Goal: Check status: Check status

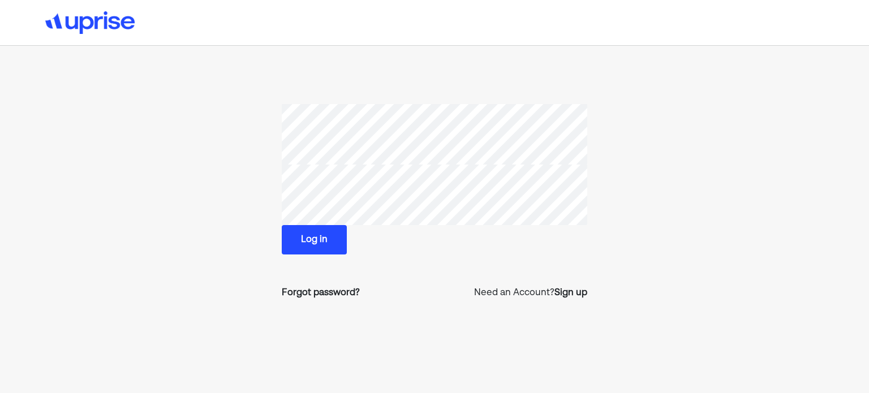
click at [301, 234] on button "Log in" at bounding box center [314, 239] width 65 height 29
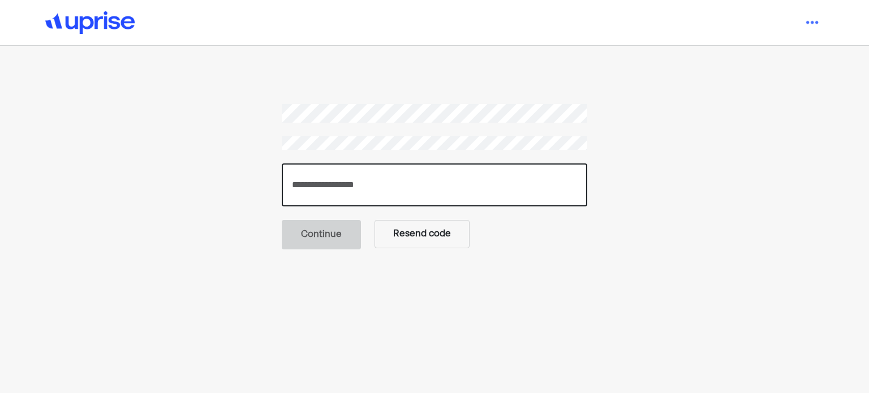
click at [312, 177] on input "number" at bounding box center [435, 185] width 306 height 43
type input "******"
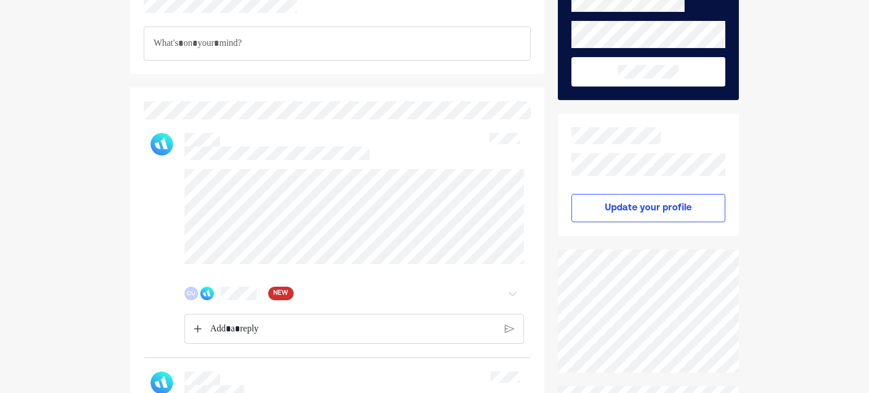
scroll to position [227, 0]
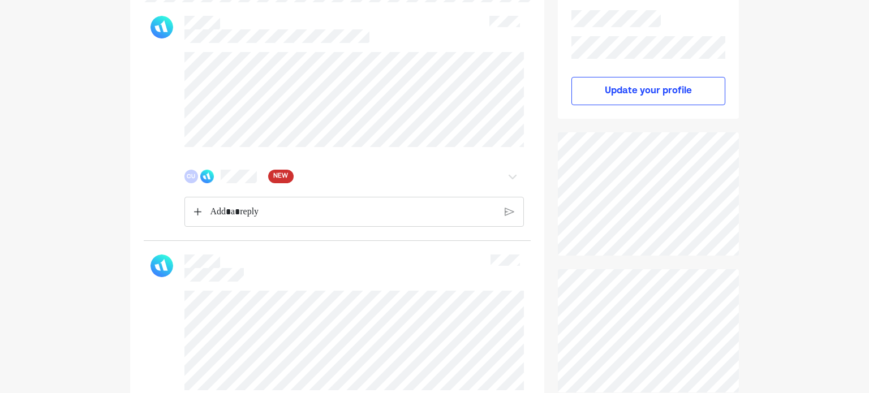
click at [513, 175] on img at bounding box center [513, 177] width 14 height 14
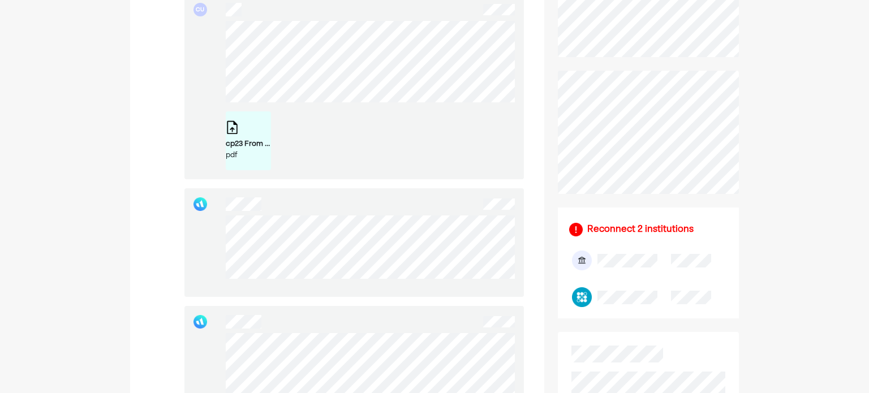
scroll to position [421, 0]
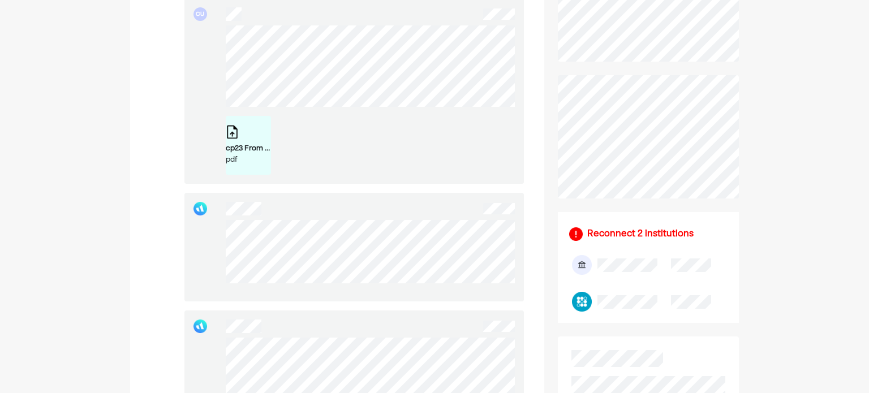
click at [238, 155] on div "pdf" at bounding box center [248, 160] width 45 height 11
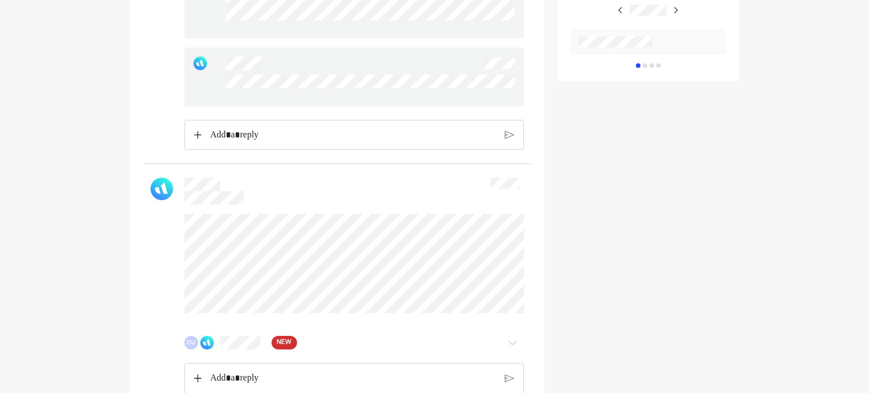
scroll to position [830, 0]
click at [197, 135] on img at bounding box center [197, 134] width 7 height 8
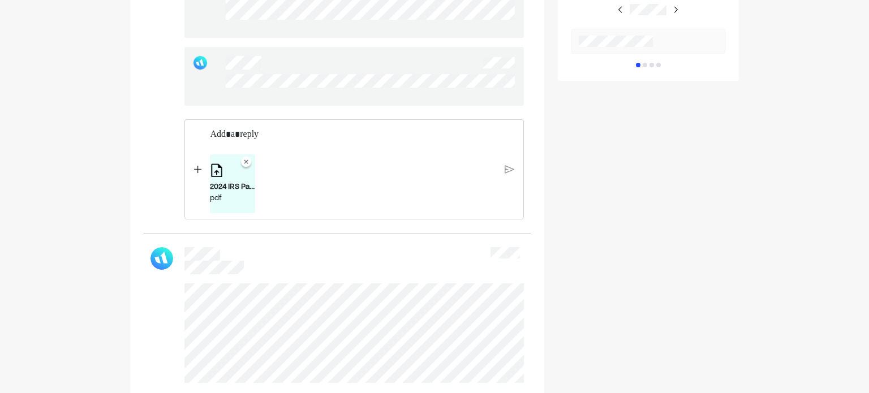
click at [384, 175] on div "2024 IRS Payment Confirmation 07182025.pdf pdf" at bounding box center [353, 184] width 286 height 59
click at [506, 167] on img at bounding box center [510, 169] width 10 height 10
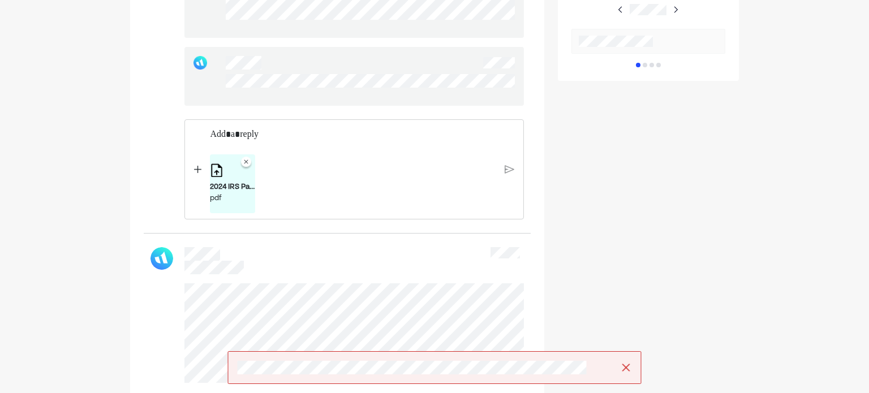
click at [626, 365] on img at bounding box center [626, 367] width 11 height 11
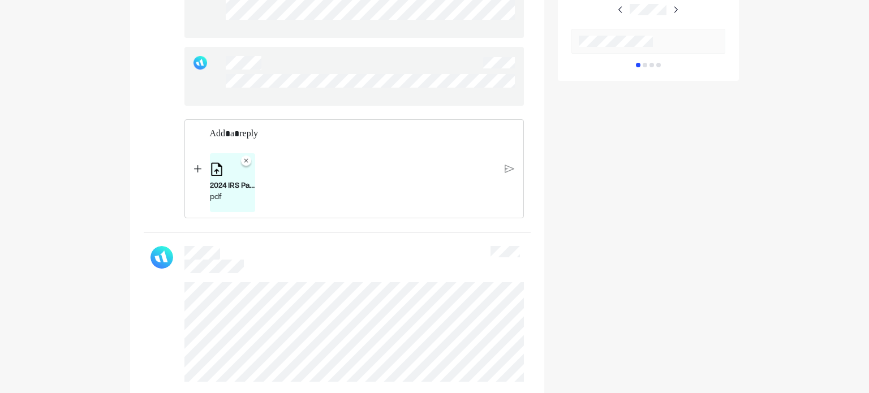
click at [213, 131] on p "Rich Text Editor. Editing area: main" at bounding box center [353, 134] width 287 height 15
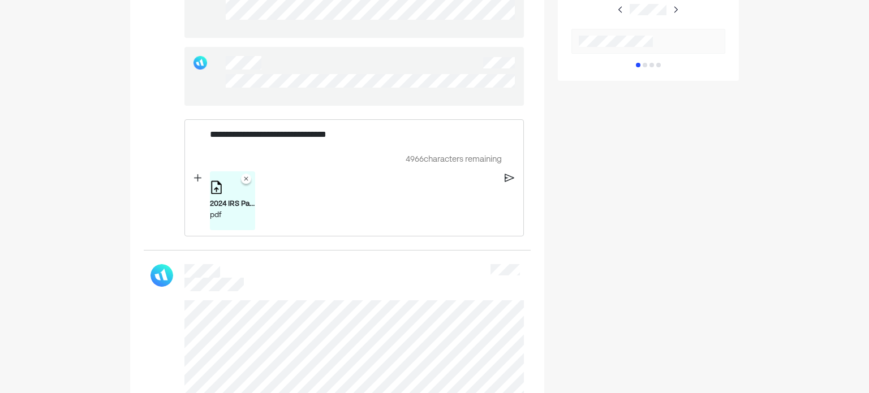
click at [509, 176] on img at bounding box center [510, 178] width 10 height 10
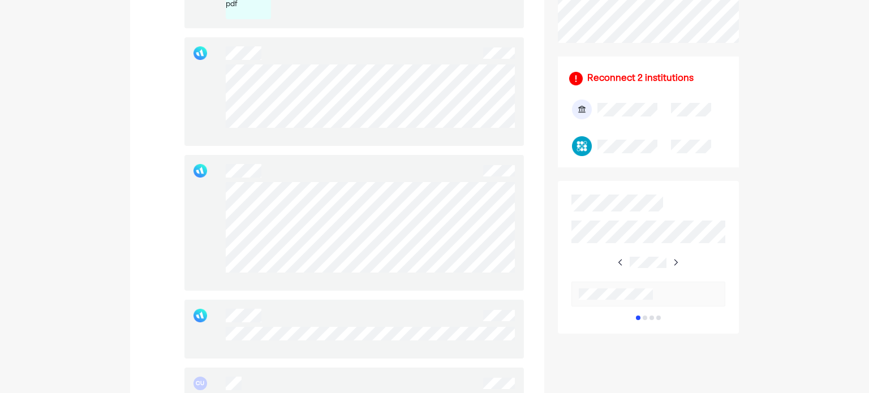
scroll to position [574, 0]
